Goal: Task Accomplishment & Management: Manage account settings

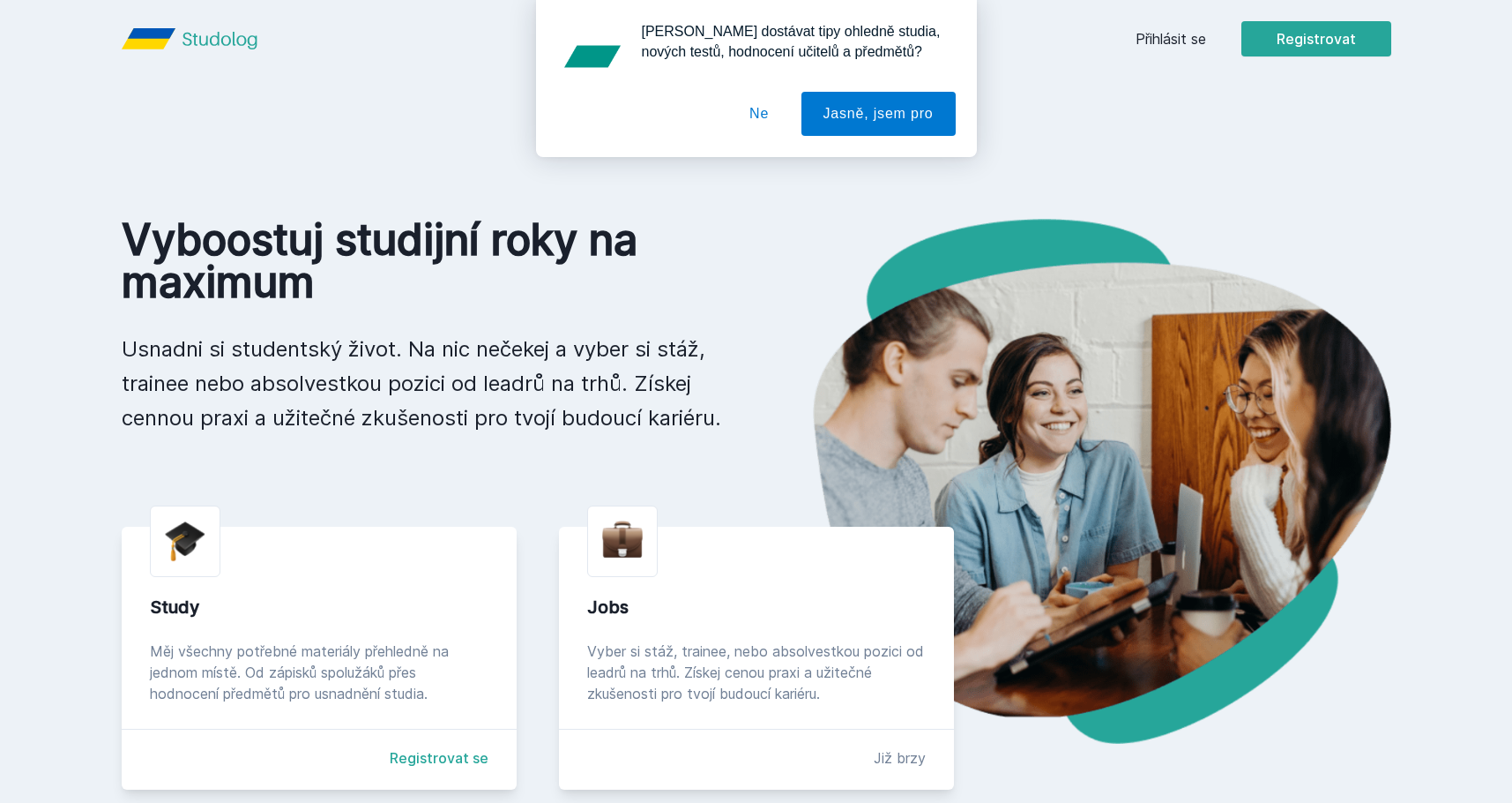
click at [1169, 7] on div "[PERSON_NAME] dostávat tipy ohledně studia, nových testů, hodnocení učitelů a p…" at bounding box center [756, 79] width 1512 height 157
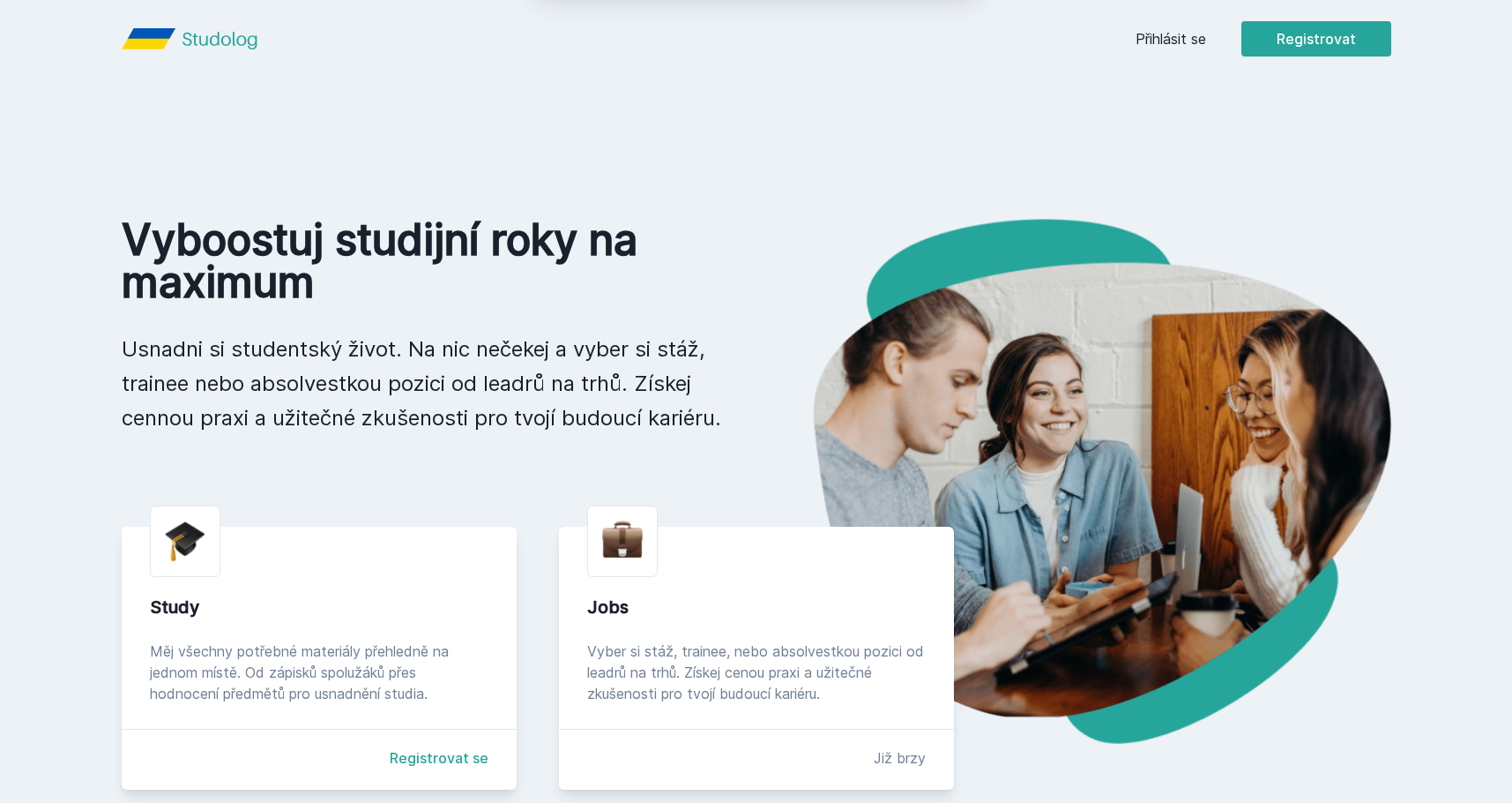
click at [1204, 48] on div "[PERSON_NAME] dostávat tipy ohledně studia, nových testů, hodnocení učitelů a p…" at bounding box center [756, 79] width 1512 height 157
click at [1178, 44] on div "[PERSON_NAME] dostávat tipy ohledně studia, nových testů, hodnocení učitelů a p…" at bounding box center [756, 79] width 1512 height 157
click at [1169, 35] on div "[PERSON_NAME] dostávat tipy ohledně studia, nových testů, hodnocení učitelů a p…" at bounding box center [756, 79] width 1512 height 157
click at [1172, 40] on div "[PERSON_NAME] dostávat tipy ohledně studia, nových testů, hodnocení učitelů a p…" at bounding box center [756, 79] width 1512 height 157
click at [749, 116] on button "Ne" at bounding box center [759, 114] width 63 height 44
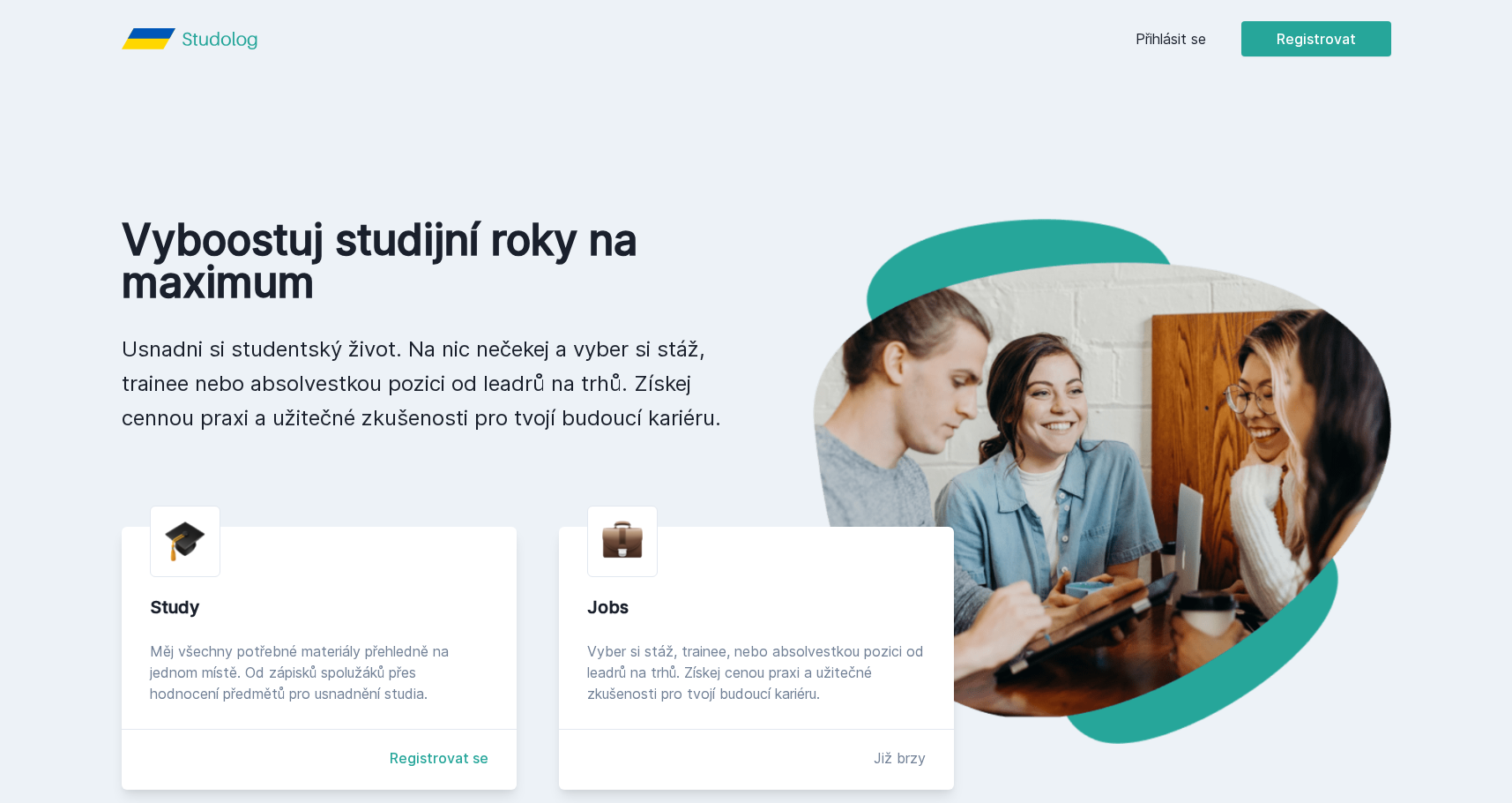
click at [1179, 41] on link "Přihlásit se" at bounding box center [1171, 38] width 71 height 21
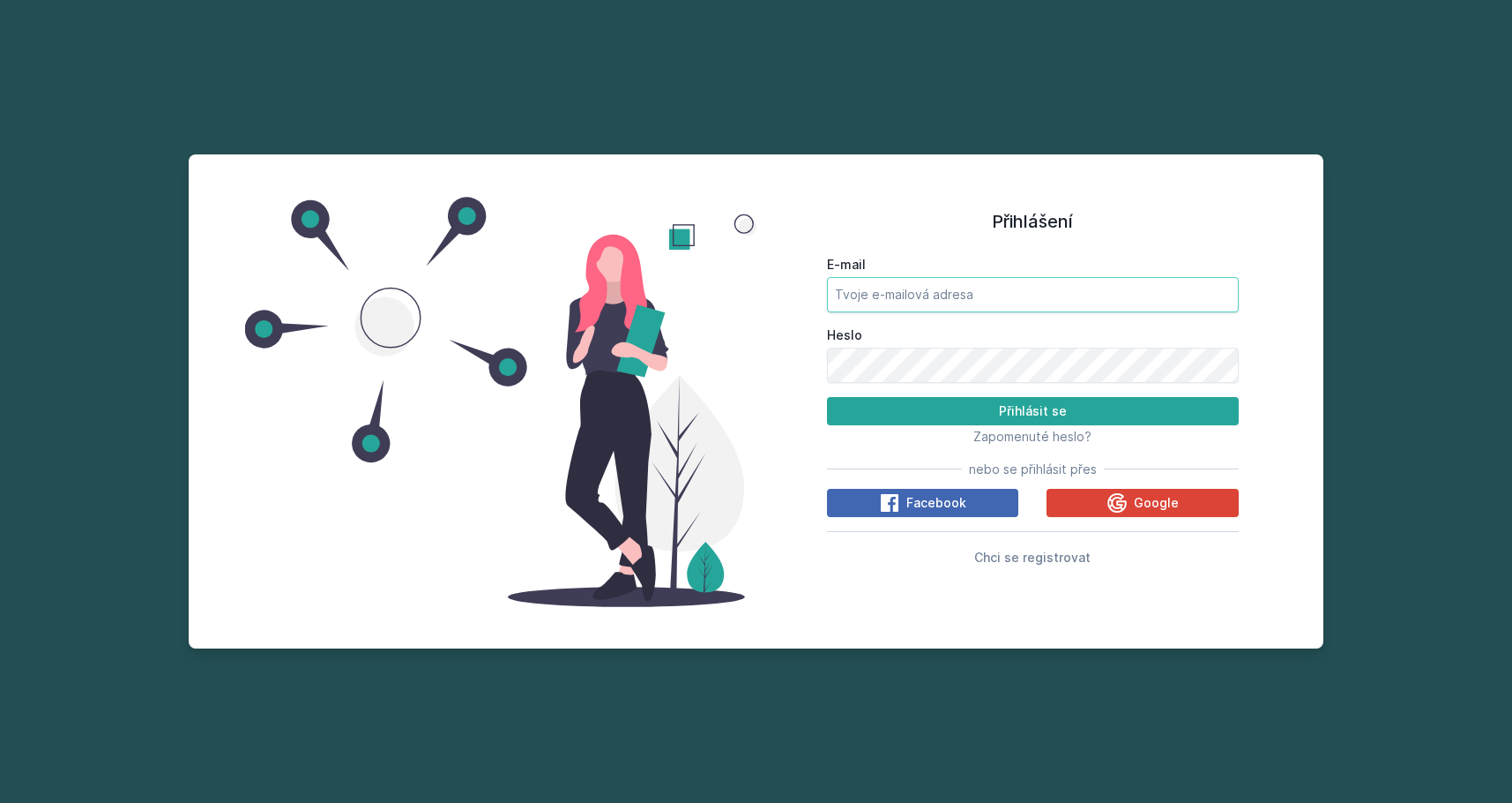
click at [949, 289] on input "E-mail" at bounding box center [1033, 295] width 411 height 35
type input "sipj04@vse"
click at [986, 442] on span "Zapomenuté heslo?" at bounding box center [1032, 437] width 118 height 15
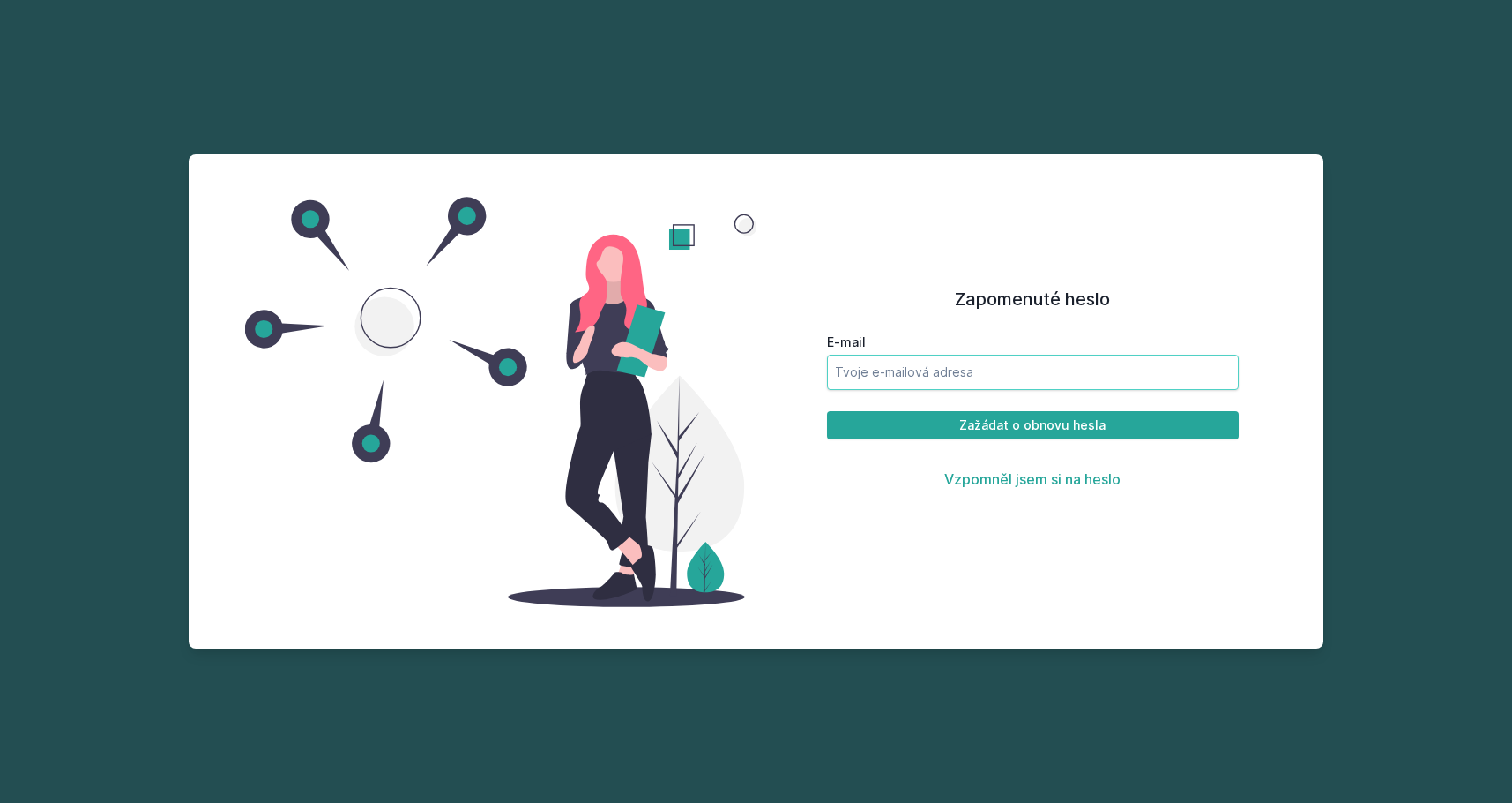
click at [916, 357] on input "E-mail" at bounding box center [1033, 372] width 411 height 35
type input "[EMAIL_ADDRESS][DOMAIN_NAME]"
click at [827, 412] on button "Zažádat o obnovu hesla" at bounding box center [1033, 425] width 411 height 28
